Goal: Task Accomplishment & Management: Manage account settings

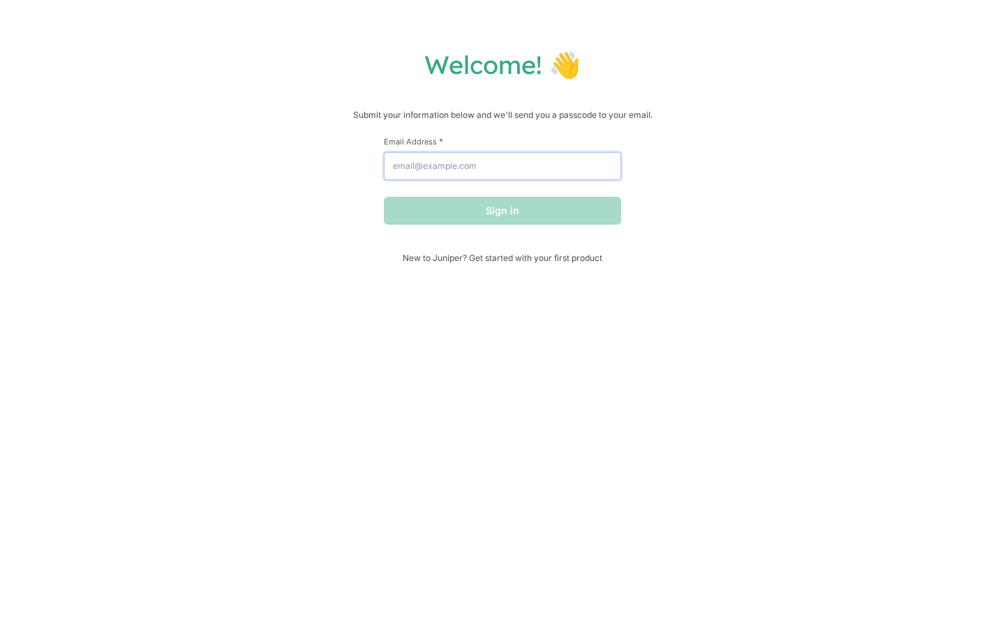
click at [509, 166] on input "Email Address *" at bounding box center [502, 166] width 237 height 28
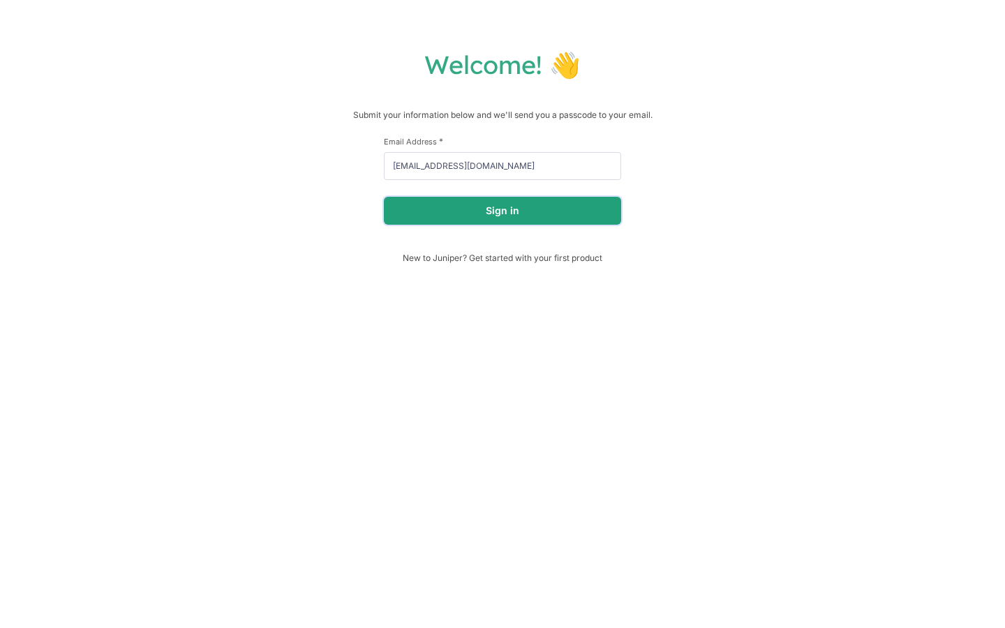
click at [515, 210] on button "Sign in" at bounding box center [502, 211] width 237 height 28
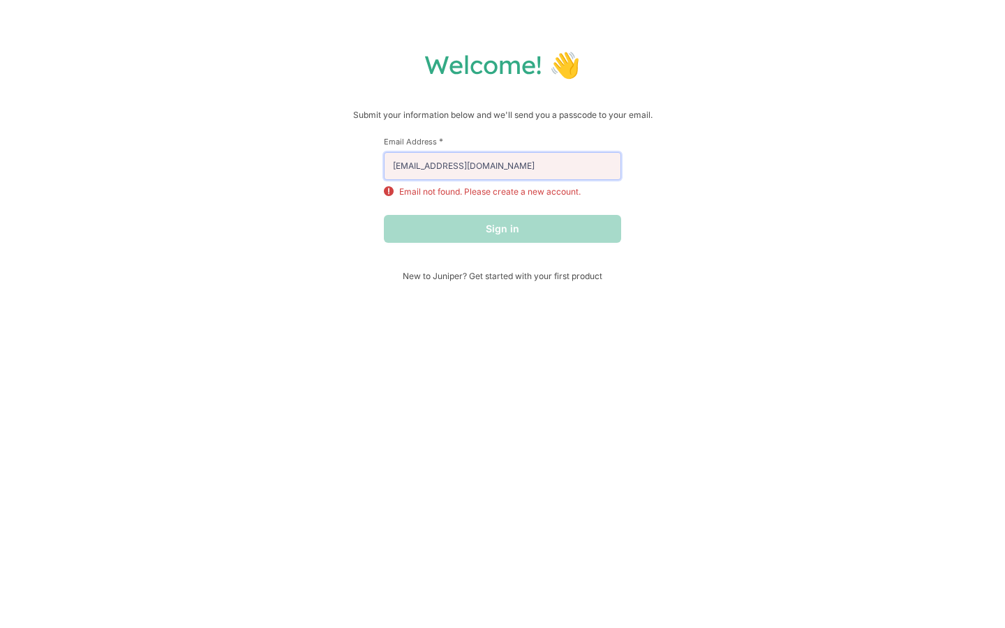
click at [513, 169] on input "[EMAIL_ADDRESS][DOMAIN_NAME]" at bounding box center [502, 166] width 237 height 28
drag, startPoint x: 518, startPoint y: 167, endPoint x: 367, endPoint y: 167, distance: 150.8
click at [366, 167] on div "Welcome! 👋 Submit your information below and we'll send you a passcode to your …" at bounding box center [502, 165] width 977 height 233
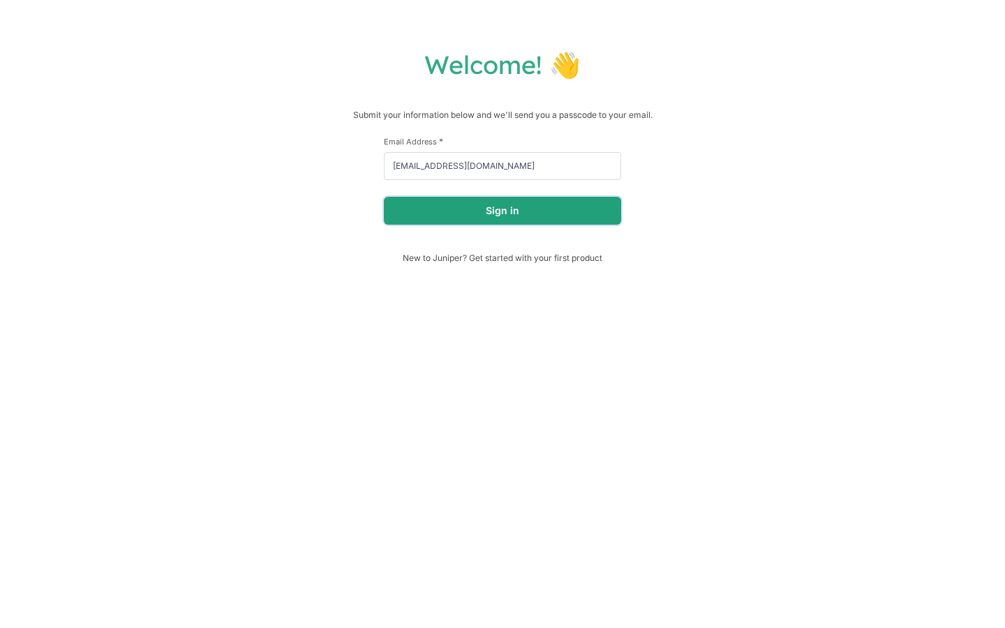
click at [443, 214] on button "Sign in" at bounding box center [502, 211] width 237 height 28
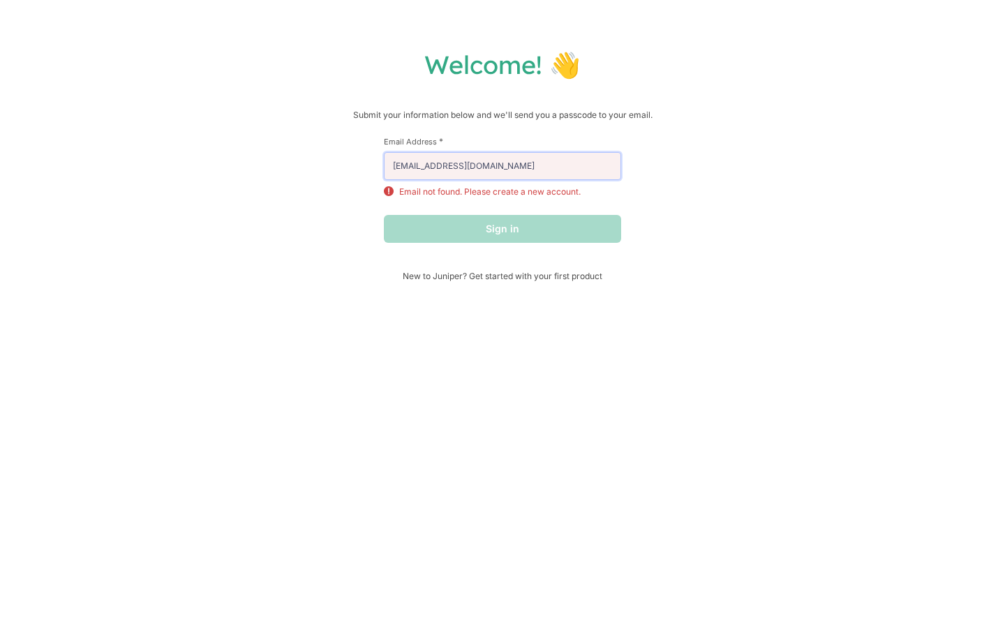
drag, startPoint x: 496, startPoint y: 168, endPoint x: 382, endPoint y: 170, distance: 114.5
click at [382, 170] on div "Welcome! 👋 Submit your information below and we'll send you a passcode to your …" at bounding box center [502, 165] width 977 height 233
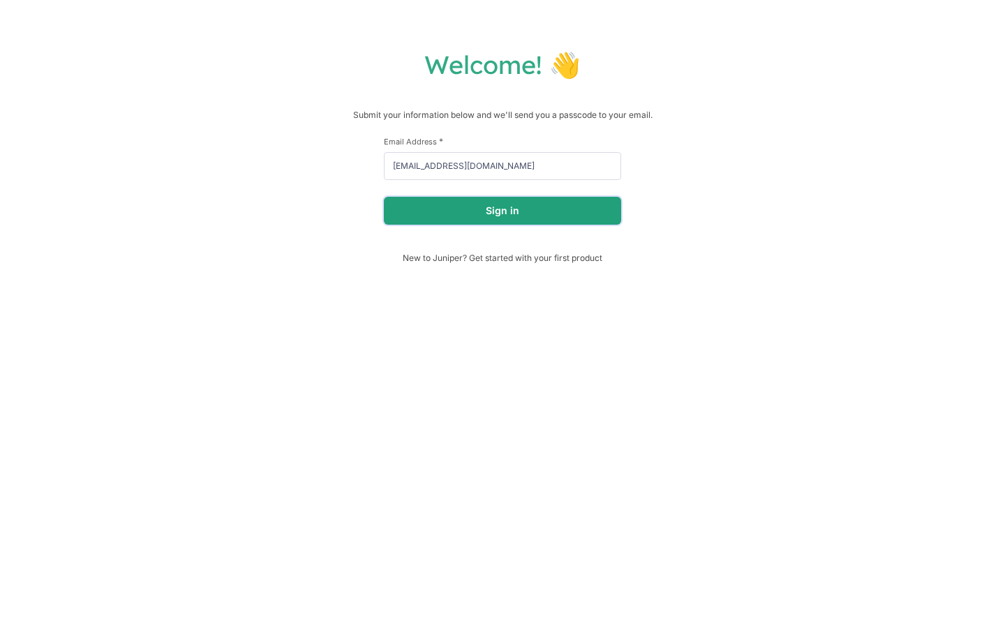
click at [506, 208] on button "Sign in" at bounding box center [502, 211] width 237 height 28
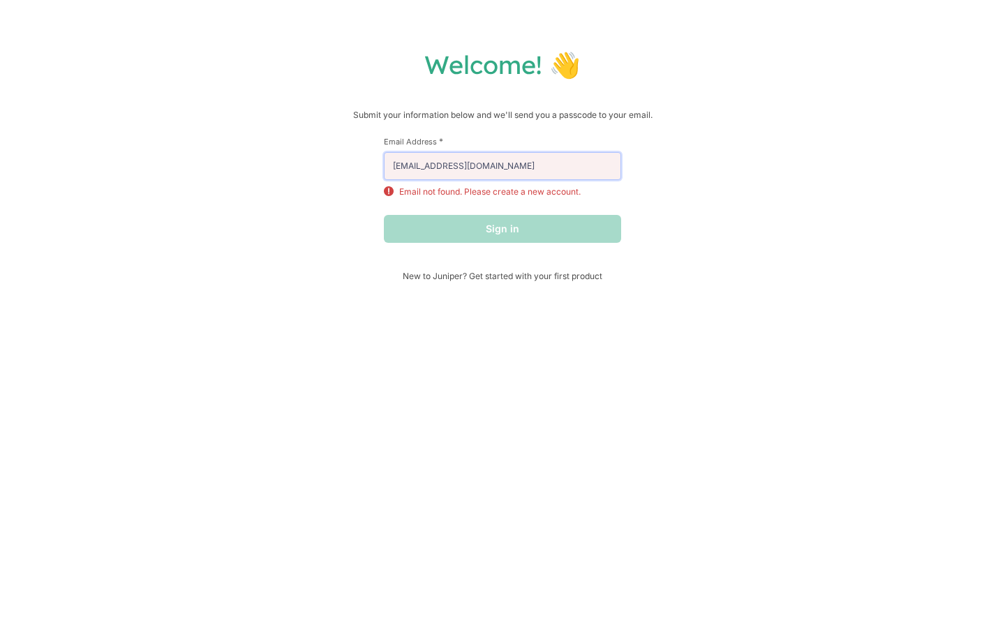
drag, startPoint x: 550, startPoint y: 168, endPoint x: 374, endPoint y: 168, distance: 175.9
click at [374, 168] on div "Welcome! 👋 Submit your information below and we'll send you a passcode to your …" at bounding box center [502, 165] width 977 height 233
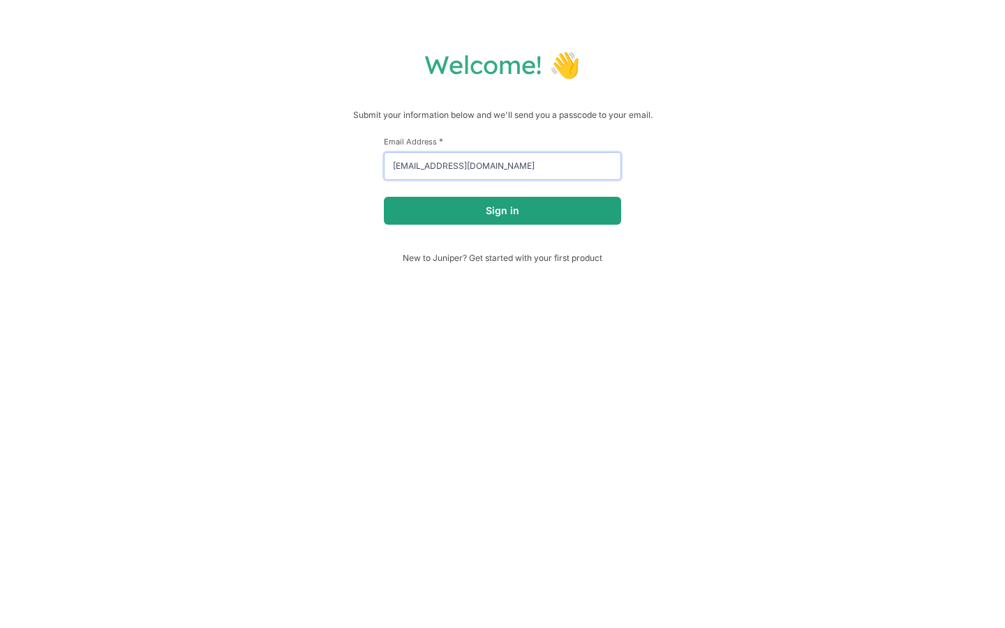
type input "[EMAIL_ADDRESS][DOMAIN_NAME]"
click at [417, 202] on button "Sign in" at bounding box center [502, 211] width 237 height 28
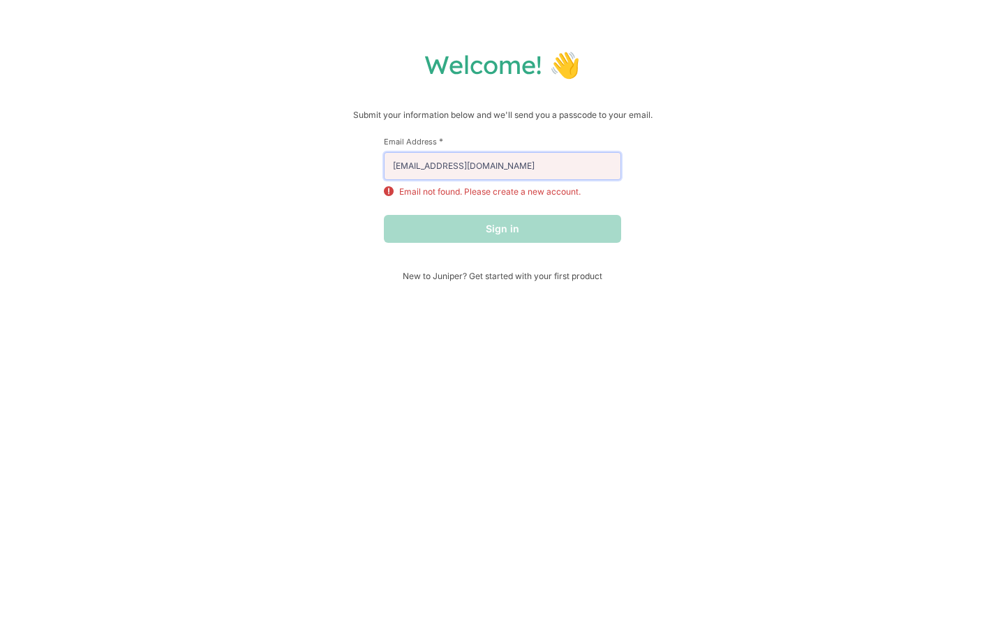
drag, startPoint x: 551, startPoint y: 170, endPoint x: 357, endPoint y: 168, distance: 194.1
click at [357, 170] on div "Welcome! 👋 Submit your information below and we'll send you a passcode to your …" at bounding box center [502, 165] width 977 height 233
